Goal: Check status

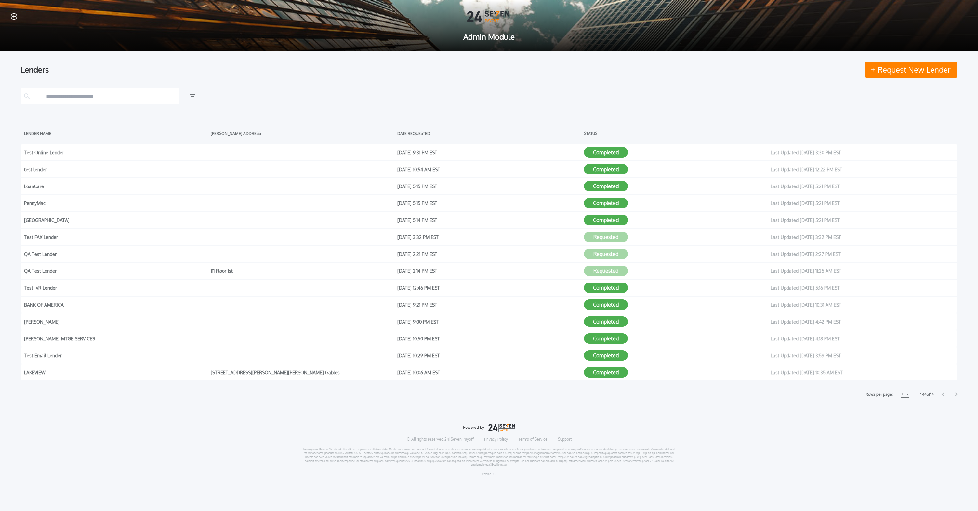
click at [955, 394] on div at bounding box center [950, 394] width 16 height 4
click at [956, 393] on icon at bounding box center [956, 394] width 2 height 4
click at [957, 394] on icon at bounding box center [956, 394] width 2 height 4
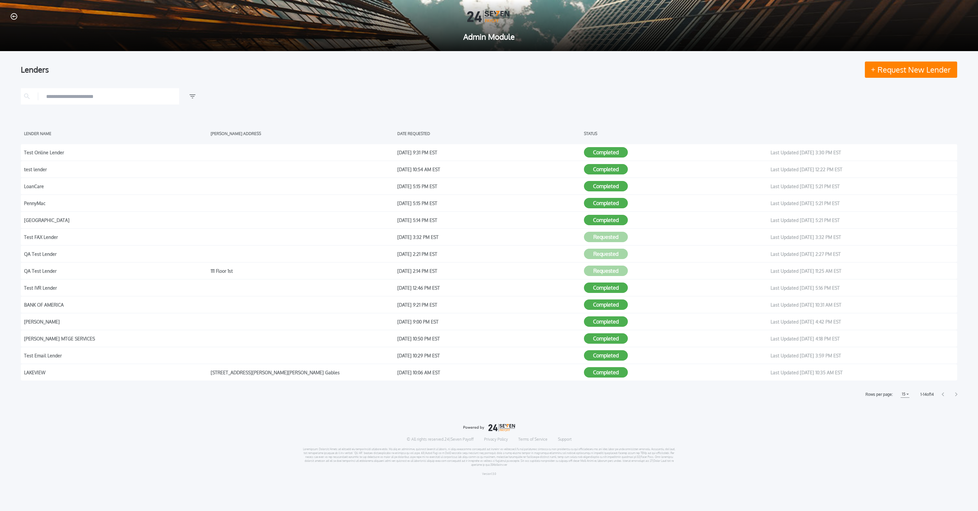
click at [945, 394] on div at bounding box center [950, 394] width 16 height 4
click at [943, 393] on icon at bounding box center [943, 394] width 2 height 4
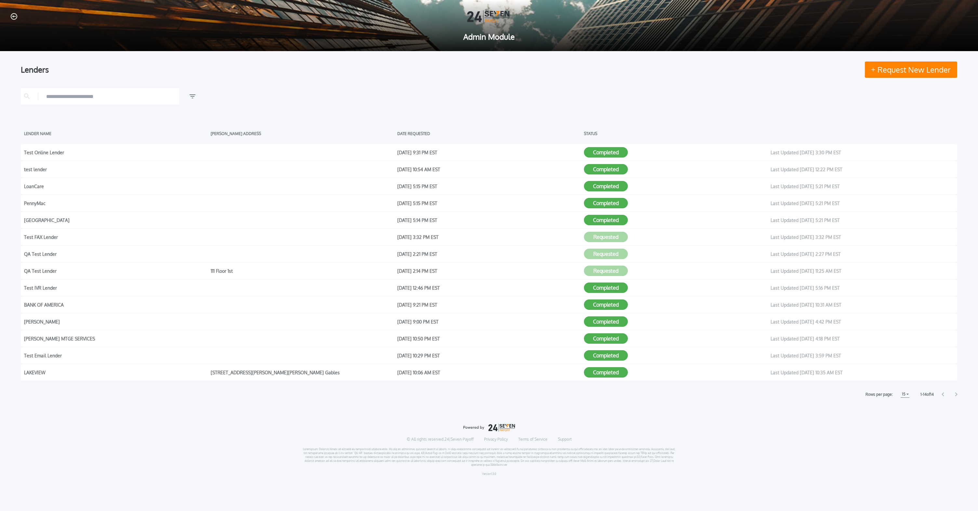
click at [837, 415] on div "Lenders Request New Lender LENDER NAME [PERSON_NAME] ADDRESS DATE REQUESTED STA…" at bounding box center [489, 266] width 978 height 430
click at [613, 383] on div "LENDER NAME [PERSON_NAME] ADDRESS DATE REQUESTED STATUS Test Online Lender [DAT…" at bounding box center [489, 242] width 937 height 309
click at [609, 372] on button "Completed" at bounding box center [606, 372] width 44 height 10
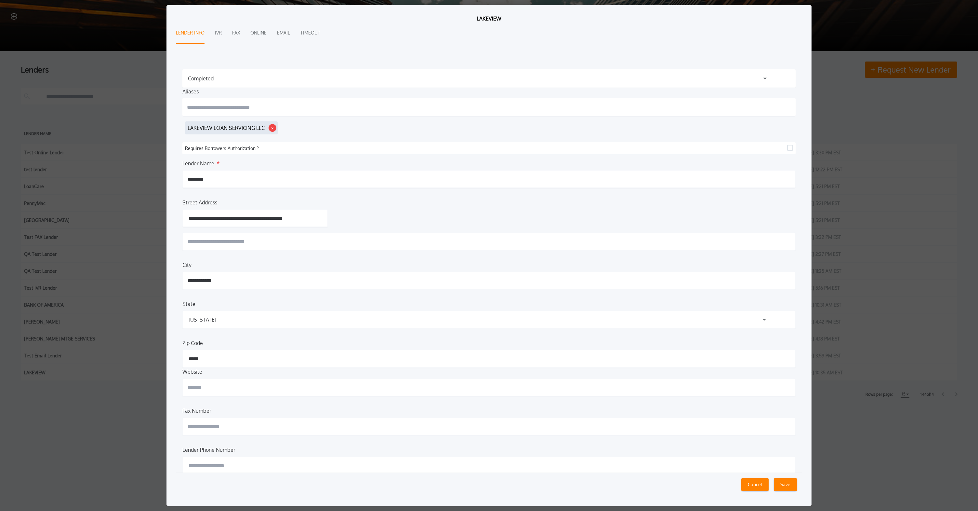
scroll to position [21, 0]
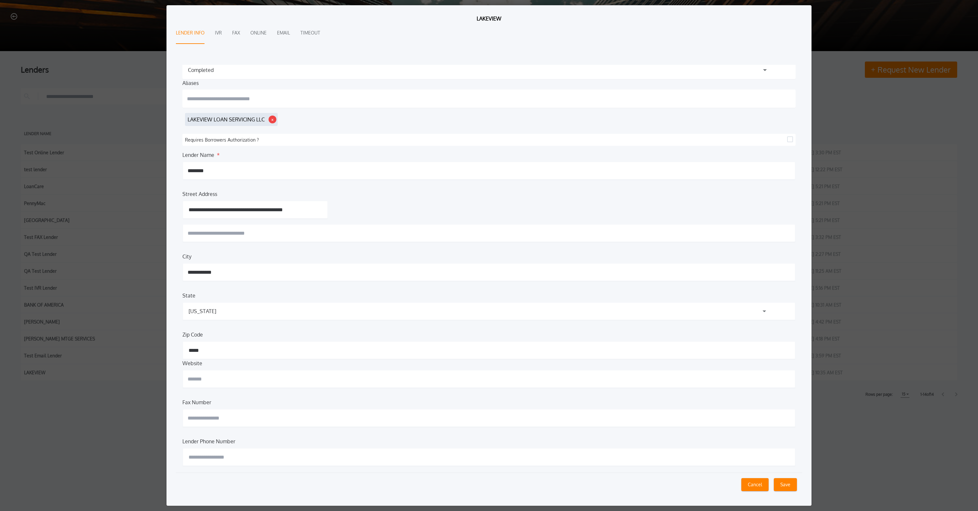
click at [755, 483] on button "Cancel" at bounding box center [754, 484] width 27 height 13
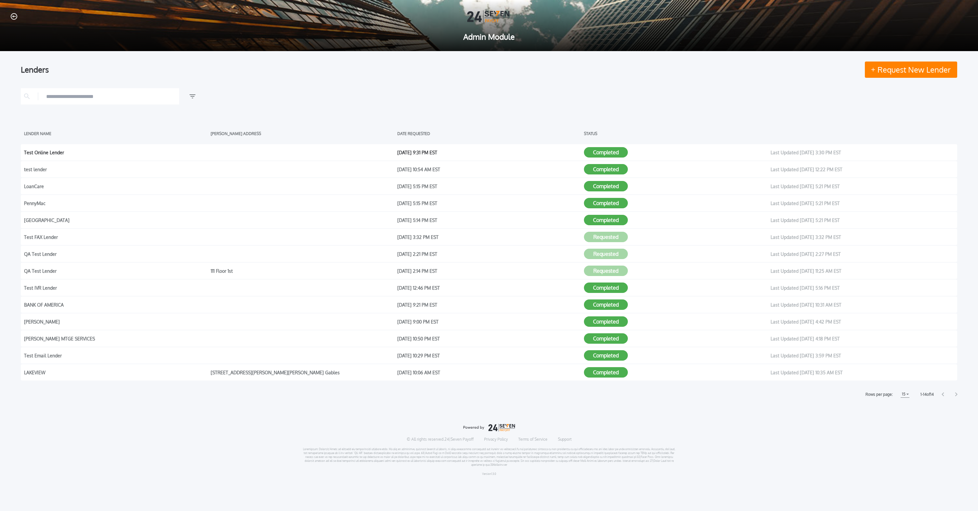
drag, startPoint x: 71, startPoint y: 156, endPoint x: 437, endPoint y: 154, distance: 365.8
click at [73, 155] on div "Test Online Lender" at bounding box center [115, 152] width 183 height 10
click at [609, 148] on button "Completed" at bounding box center [606, 152] width 44 height 10
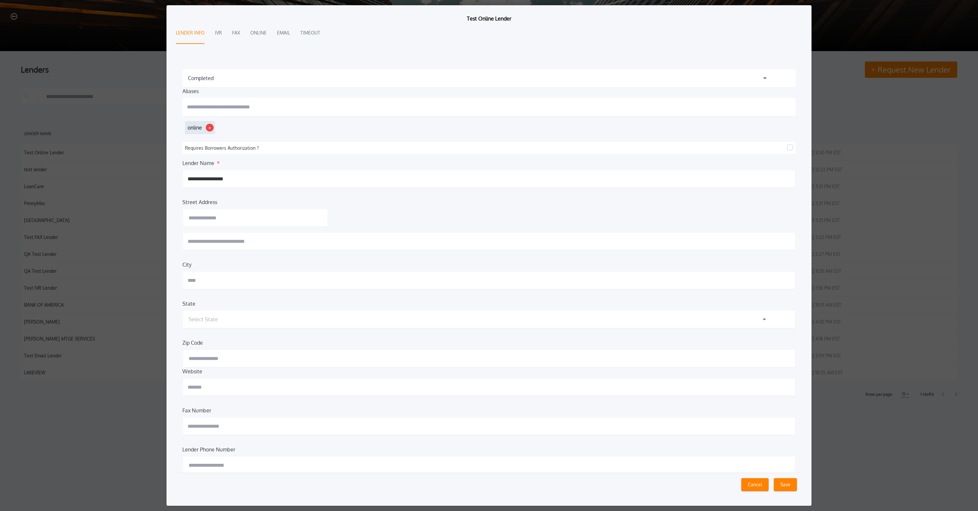
scroll to position [0, 0]
click at [761, 488] on button "Cancel" at bounding box center [754, 484] width 27 height 13
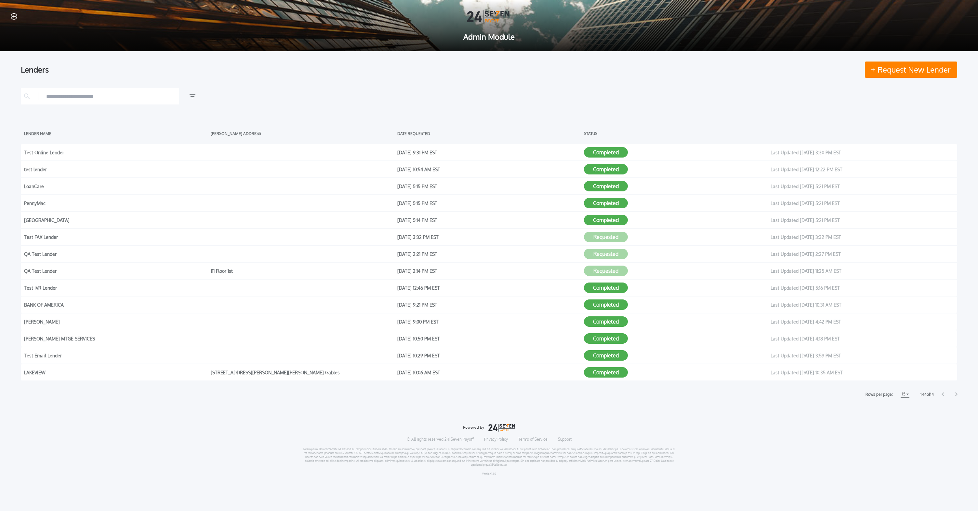
click at [456, 88] on div "Lenders Request New Lender LENDER NAME [PERSON_NAME] ADDRESS DATE REQUESTED STA…" at bounding box center [489, 229] width 937 height 336
